Goal: Find contact information: Find contact information

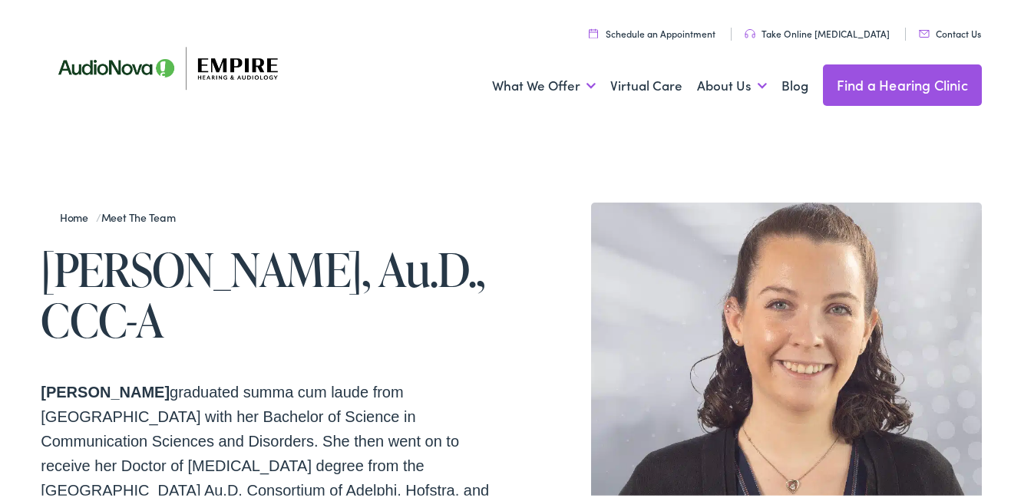
click at [253, 258] on h1 "[PERSON_NAME], Au.D., CCC-A" at bounding box center [276, 291] width 471 height 101
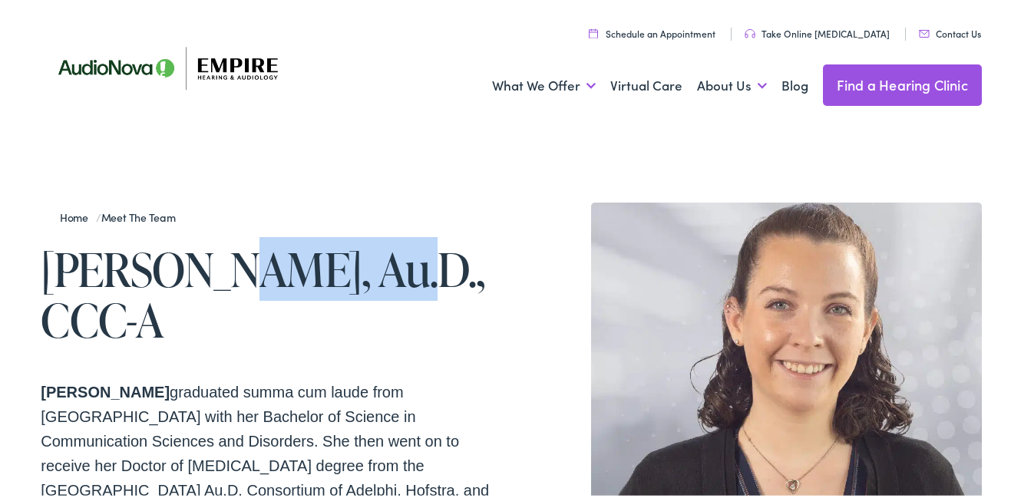
click at [253, 258] on h1 "[PERSON_NAME], Au.D., CCC-A" at bounding box center [276, 291] width 471 height 101
copy h1 "McNicholl"
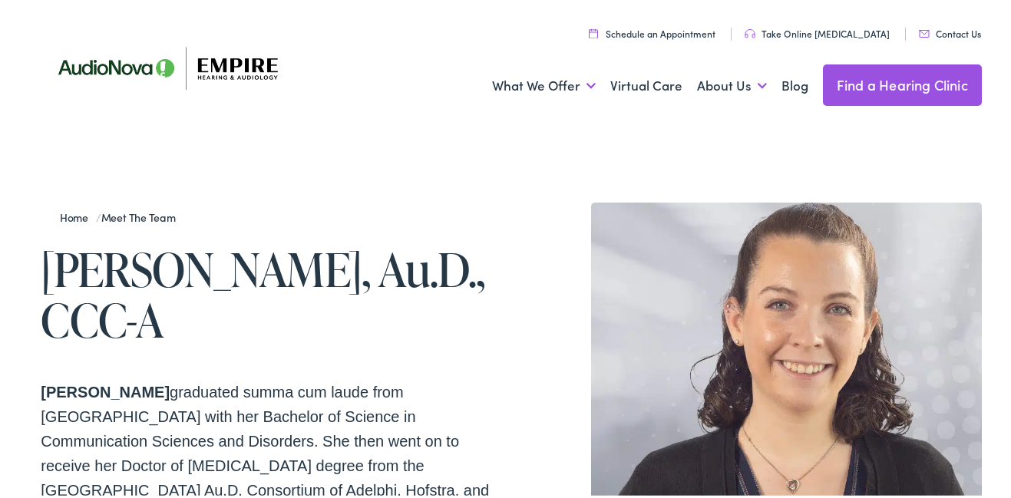
click at [121, 283] on h1 "[PERSON_NAME], Au.D., CCC-A" at bounding box center [276, 291] width 471 height 101
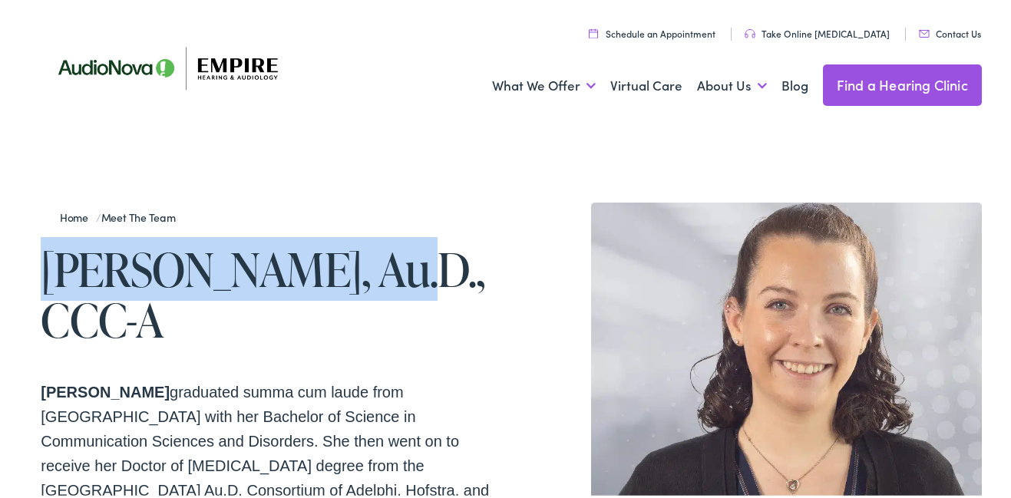
drag, startPoint x: 121, startPoint y: 283, endPoint x: 273, endPoint y: 289, distance: 152.2
click at [273, 289] on h1 "[PERSON_NAME], Au.D., CCC-A" at bounding box center [276, 291] width 471 height 101
copy h1 "[PERSON_NAME]"
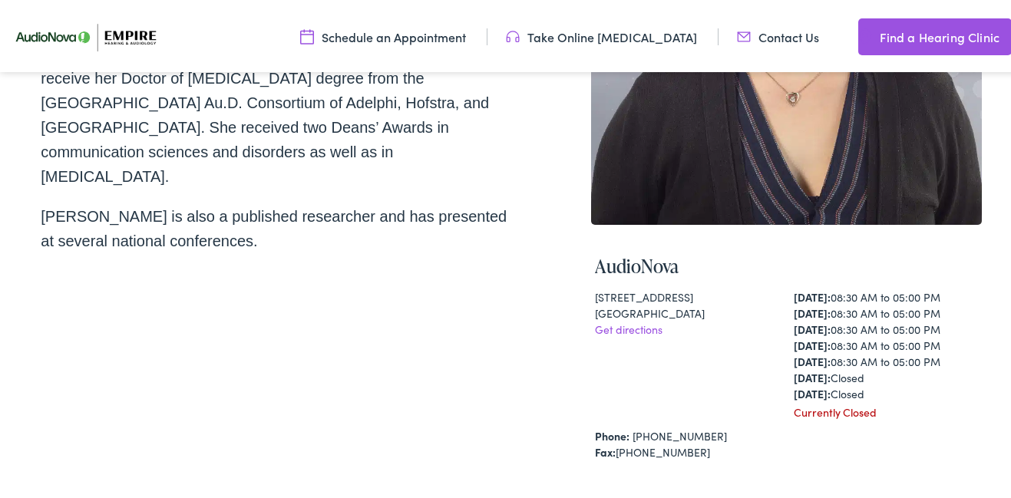
scroll to position [369, 0]
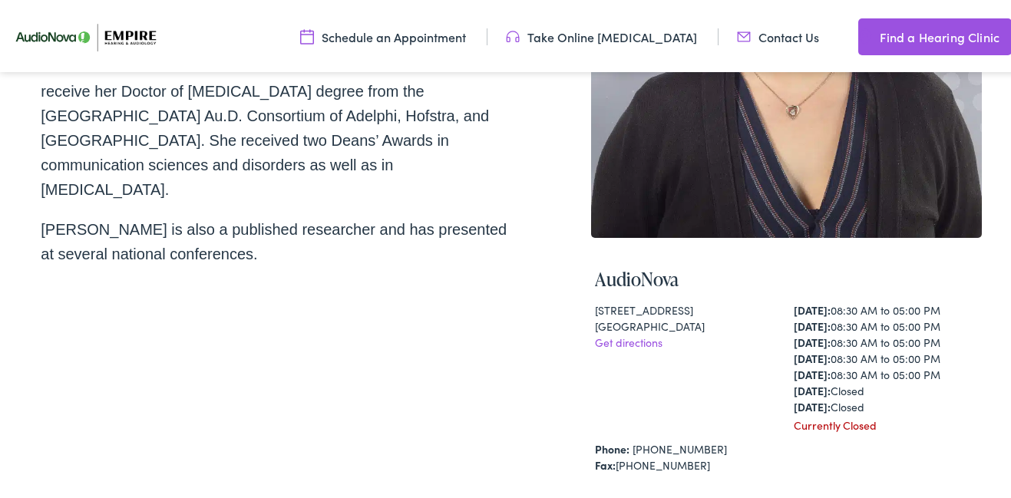
drag, startPoint x: 586, startPoint y: 316, endPoint x: 679, endPoint y: 317, distance: 92.9
click at [679, 317] on div "AudioNova [STREET_ADDRESS] Get directions [DATE]: 08:30 AM to 05:00 PM [DATE]: …" at bounding box center [786, 441] width 391 height 413
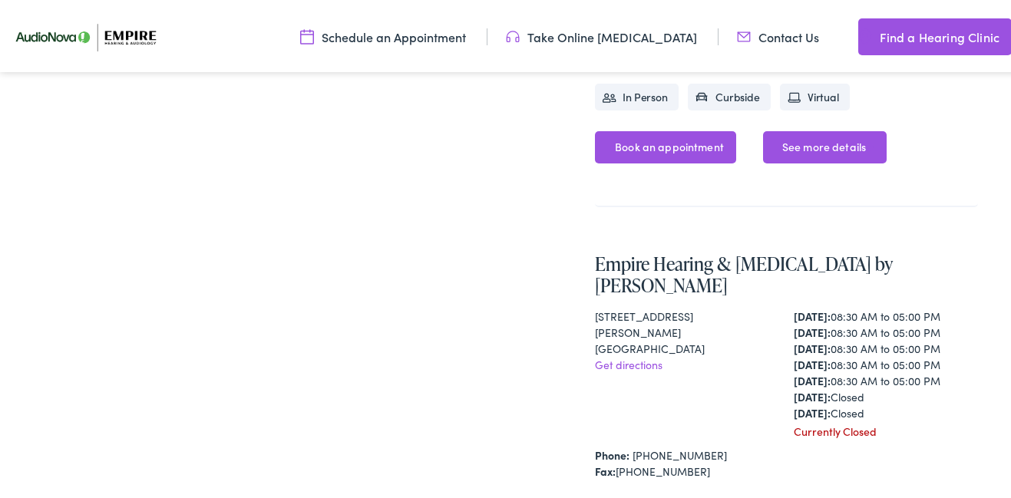
scroll to position [829, 0]
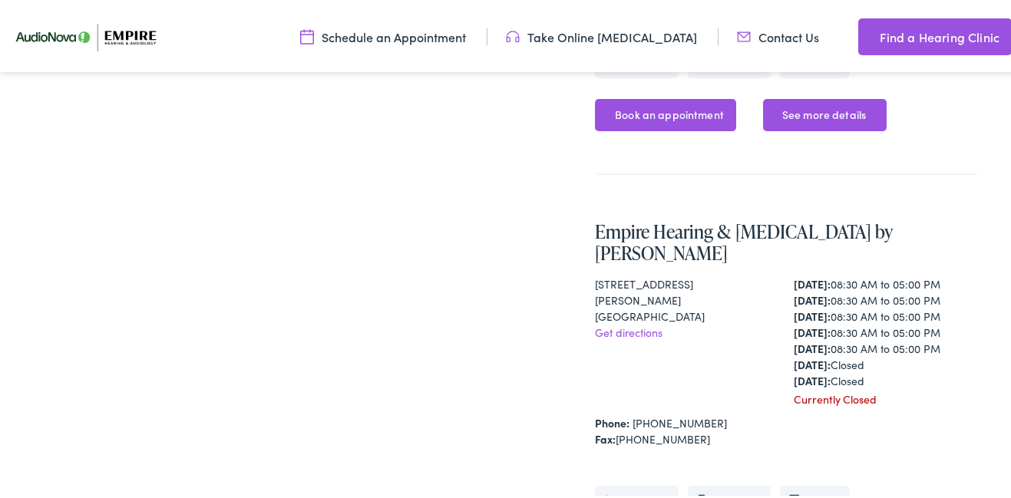
click at [599, 306] on div "[GEOGRAPHIC_DATA]" at bounding box center [687, 314] width 184 height 16
drag, startPoint x: 599, startPoint y: 267, endPoint x: 678, endPoint y: 267, distance: 79.1
click at [678, 306] on div "[GEOGRAPHIC_DATA]" at bounding box center [687, 314] width 184 height 16
copy div "[GEOGRAPHIC_DATA] , [GEOGRAPHIC_DATA]"
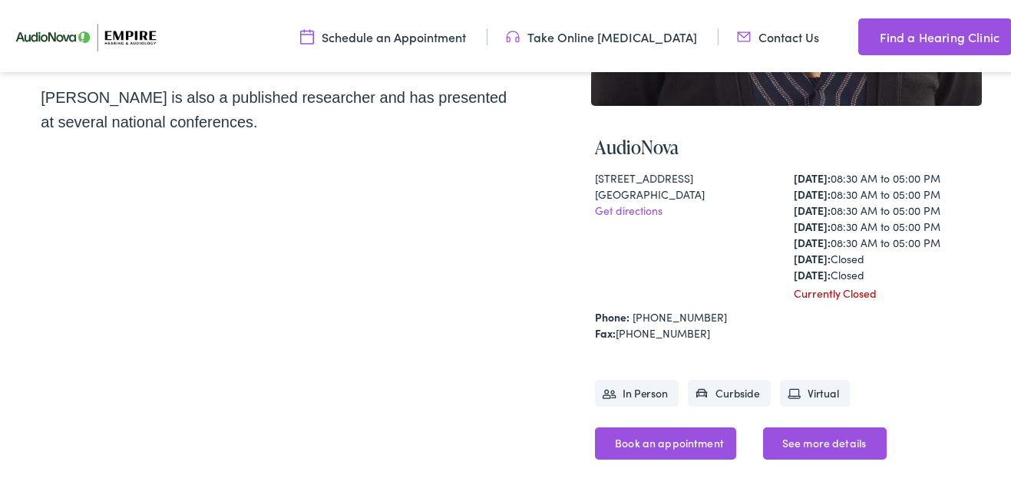
scroll to position [461, 0]
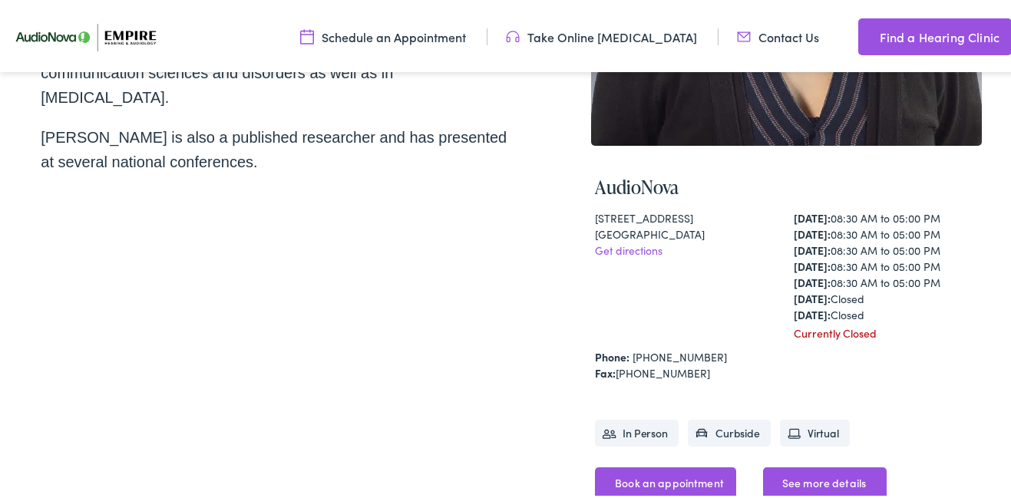
click at [606, 223] on div "[GEOGRAPHIC_DATA]" at bounding box center [687, 231] width 184 height 16
drag, startPoint x: 606, startPoint y: 223, endPoint x: 654, endPoint y: 222, distance: 48.4
click at [654, 223] on div "[GEOGRAPHIC_DATA]" at bounding box center [687, 231] width 184 height 16
copy div "[GEOGRAPHIC_DATA] , [GEOGRAPHIC_DATA]"
